Goal: Task Accomplishment & Management: Complete application form

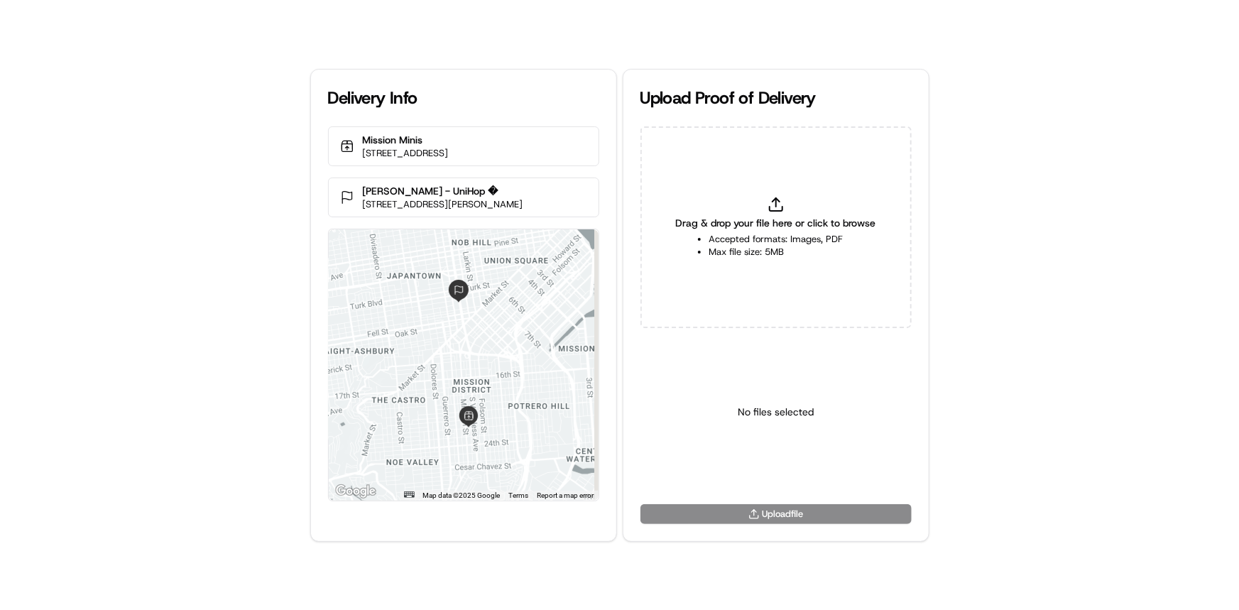
click at [772, 240] on li "Accepted formats: Images, PDF" at bounding box center [776, 239] width 134 height 13
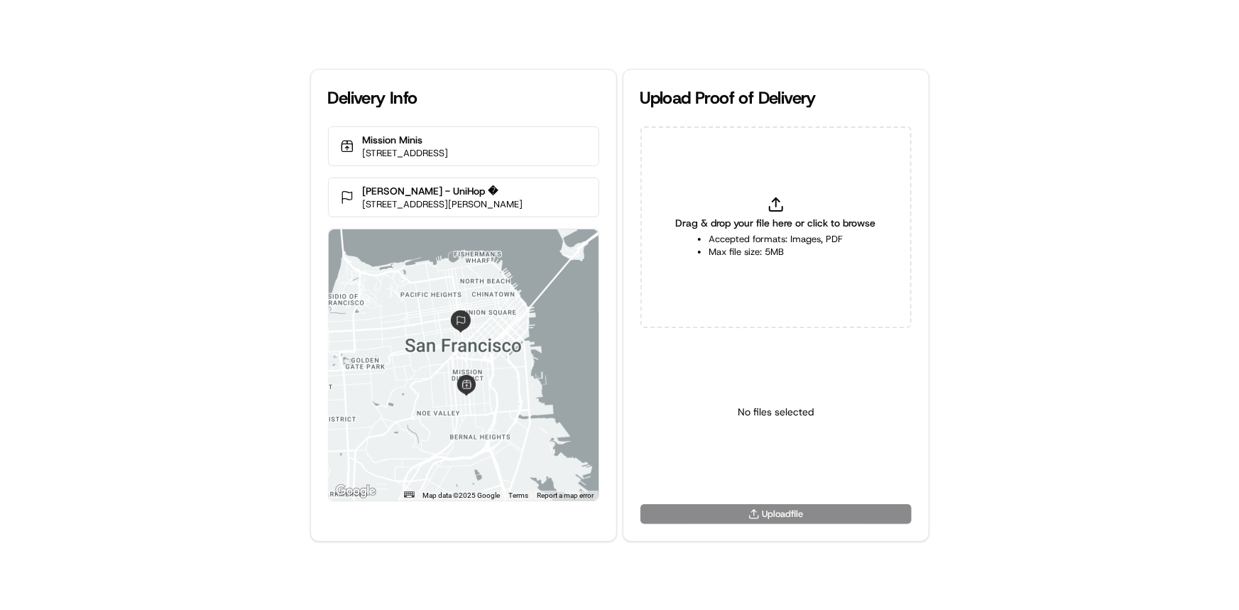
type input "C:\fakepath\HandedToCustomer (1).png"
click at [788, 468] on html "Delivery Info Mission Minis [STREET_ADDRESS] [PERSON_NAME] - UniHop � [STREET_A…" at bounding box center [619, 305] width 1239 height 610
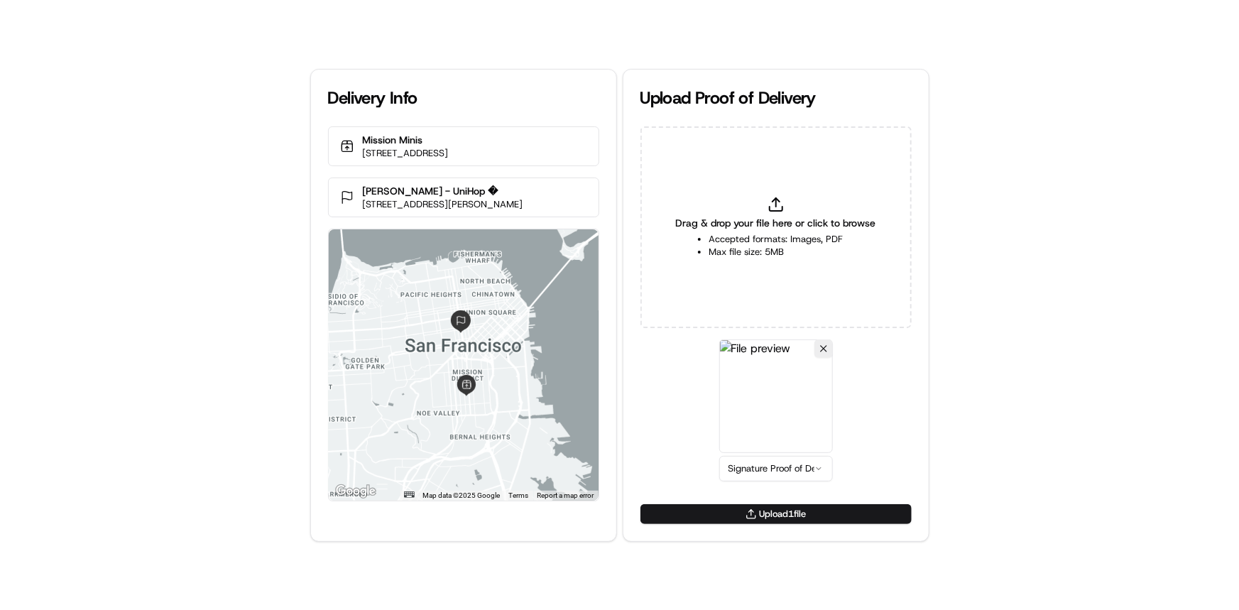
click at [810, 518] on button "Upload 1 file" at bounding box center [776, 514] width 271 height 20
